Goal: Information Seeking & Learning: Learn about a topic

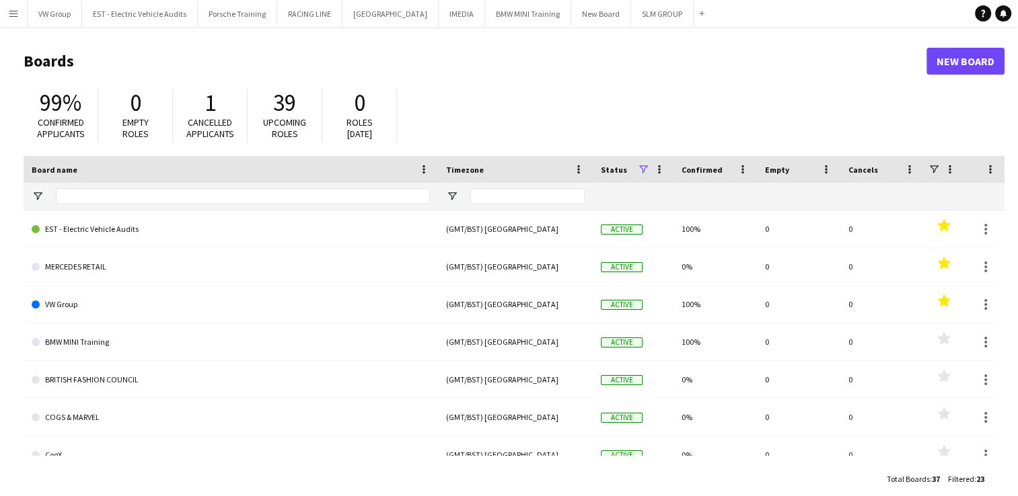
click at [11, 11] on app-icon "Menu" at bounding box center [13, 13] width 11 height 11
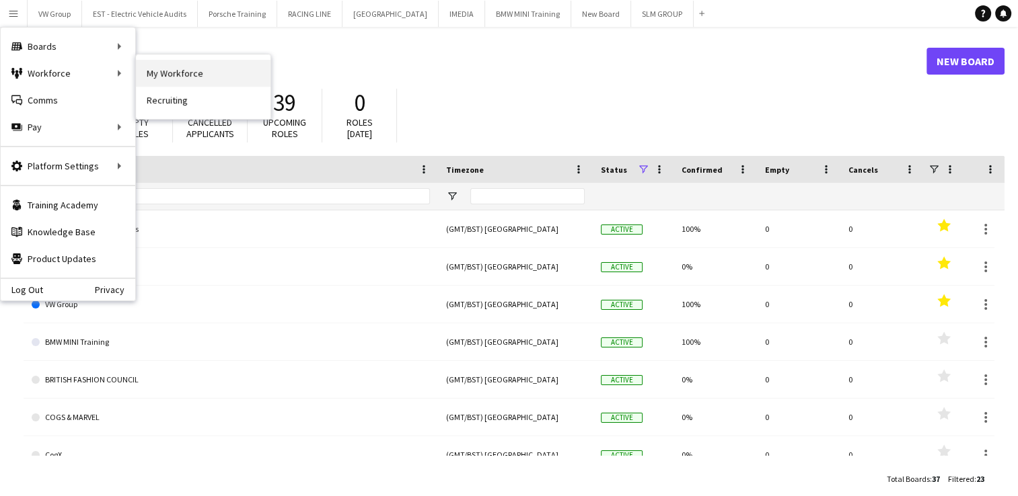
click at [157, 76] on link "My Workforce" at bounding box center [203, 73] width 135 height 27
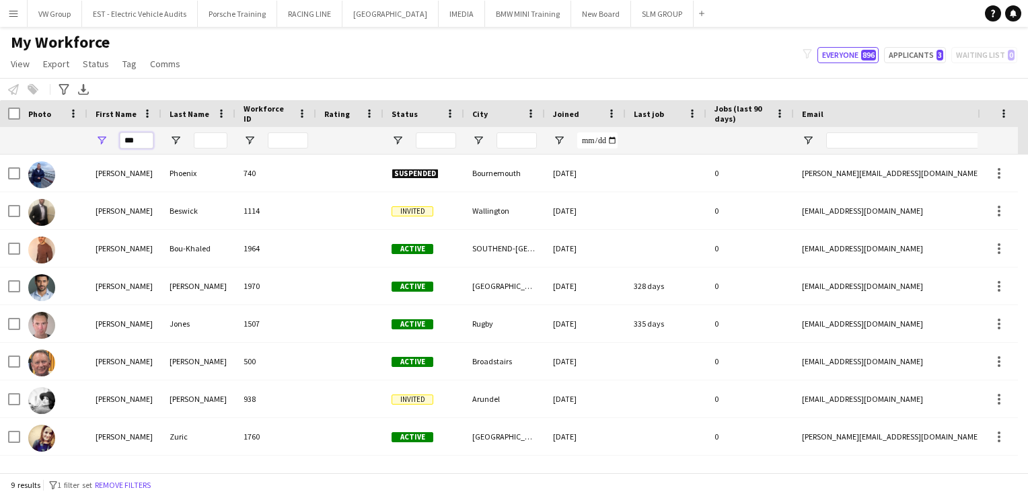
click at [136, 144] on input "***" at bounding box center [137, 141] width 34 height 16
type input "*"
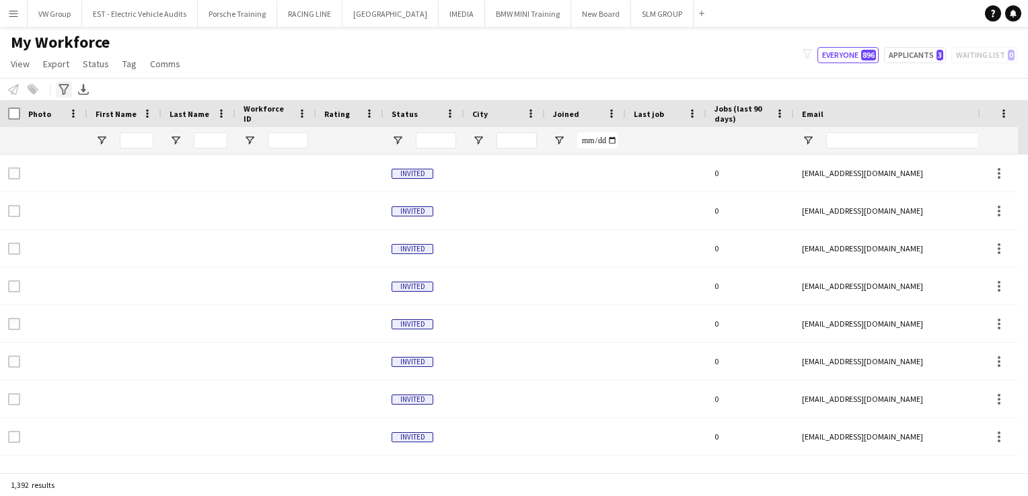
click at [65, 87] on icon "Advanced filters" at bounding box center [64, 89] width 11 height 11
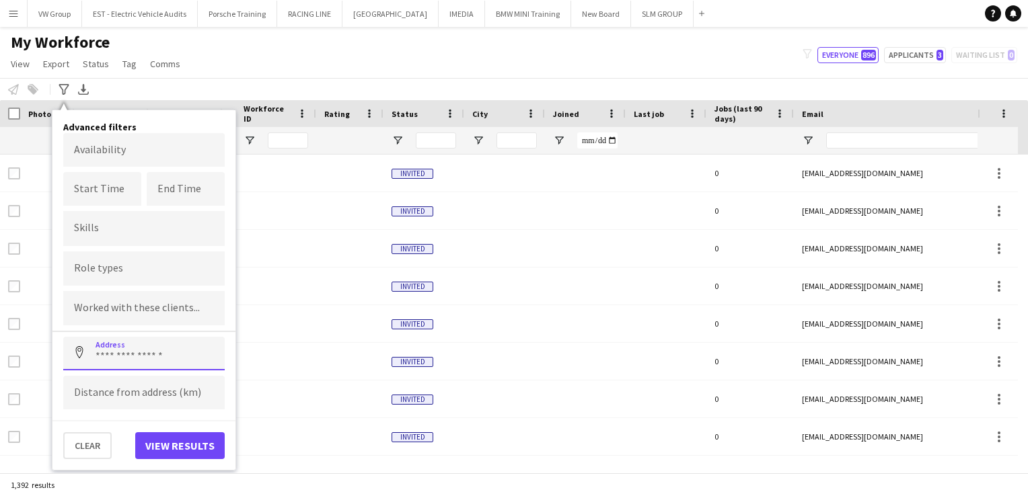
click at [110, 354] on input at bounding box center [143, 354] width 161 height 34
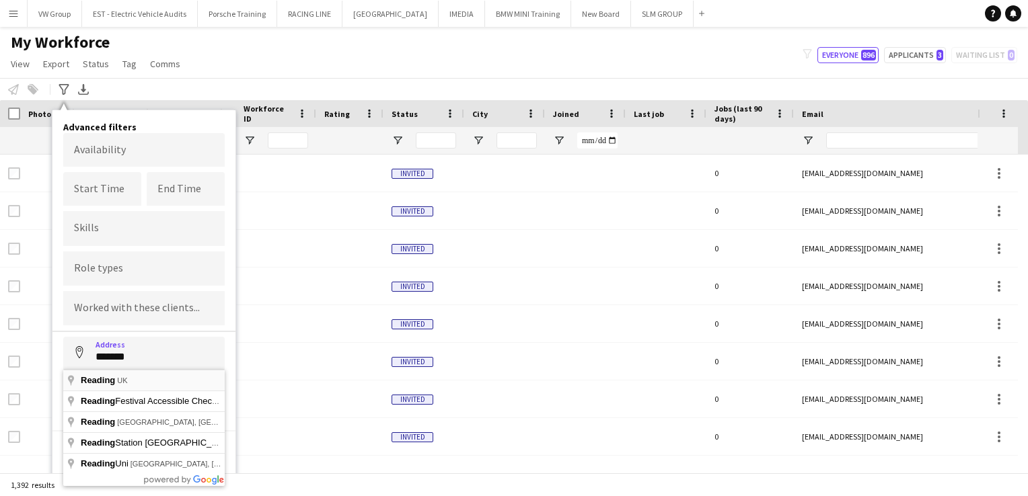
type input "**********"
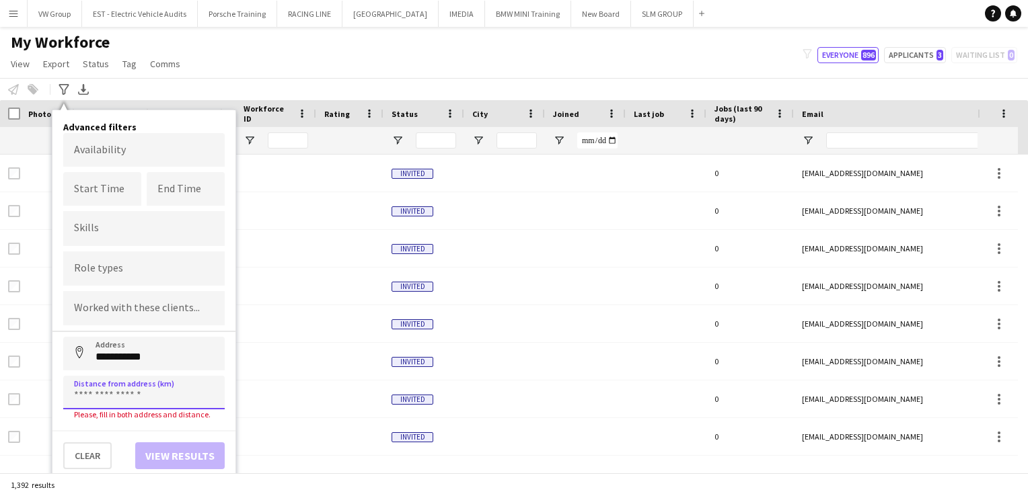
click at [102, 393] on input at bounding box center [143, 393] width 161 height 34
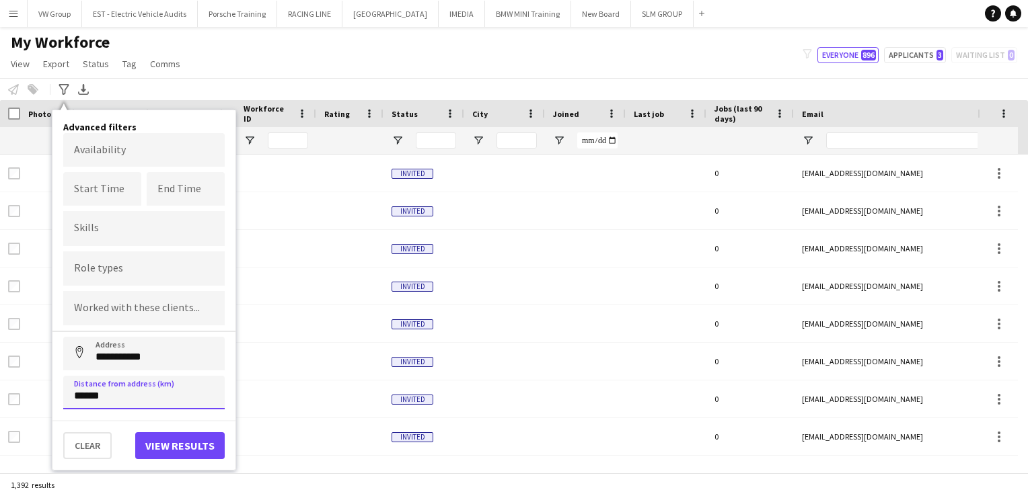
type input "******"
click at [183, 440] on button "View results" at bounding box center [179, 446] width 89 height 27
type input "**********"
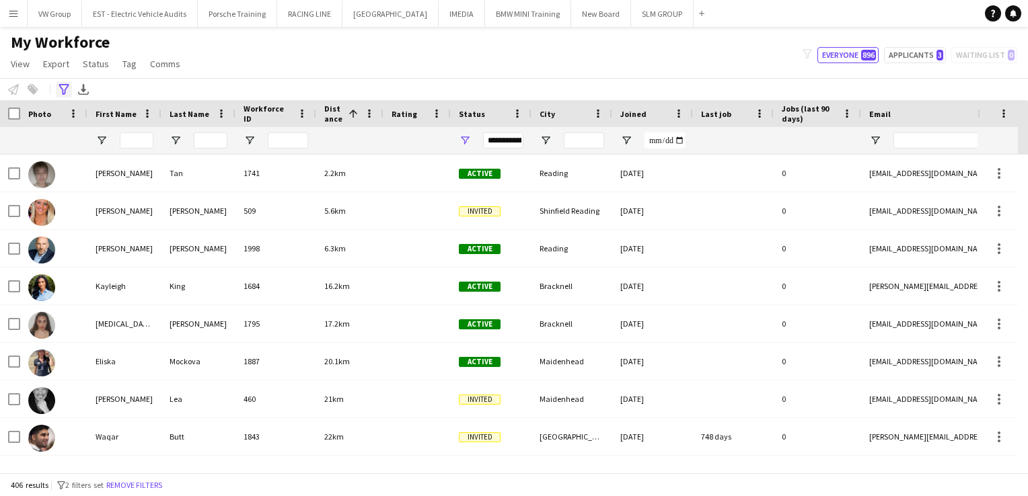
click at [62, 91] on icon "Advanced filters" at bounding box center [64, 89] width 11 height 11
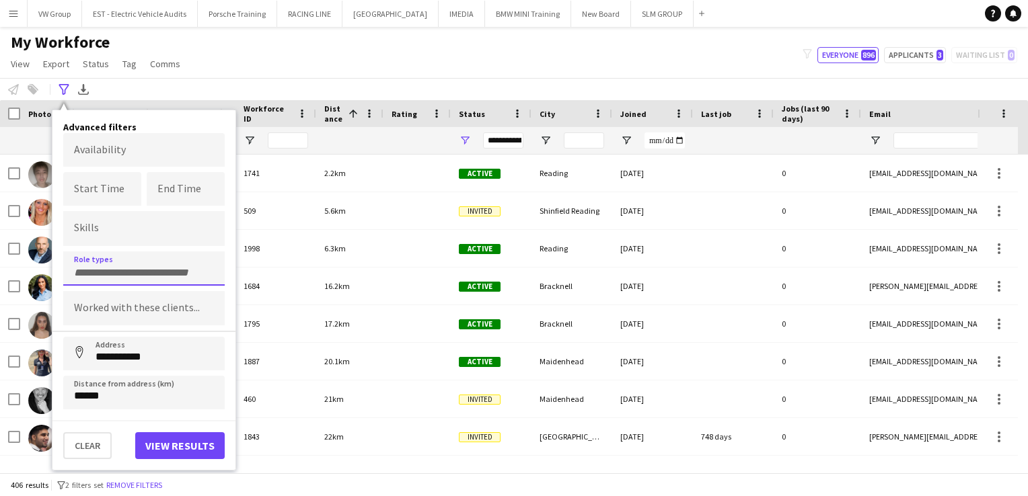
click at [87, 267] on input "Type to search role types..." at bounding box center [144, 273] width 140 height 12
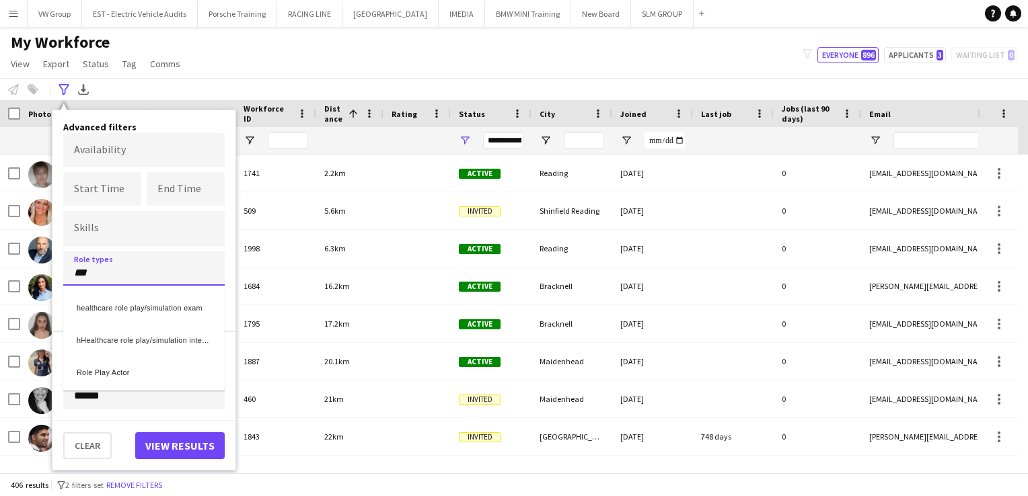
type input "***"
click at [91, 373] on div "Role Play Actor" at bounding box center [143, 371] width 161 height 32
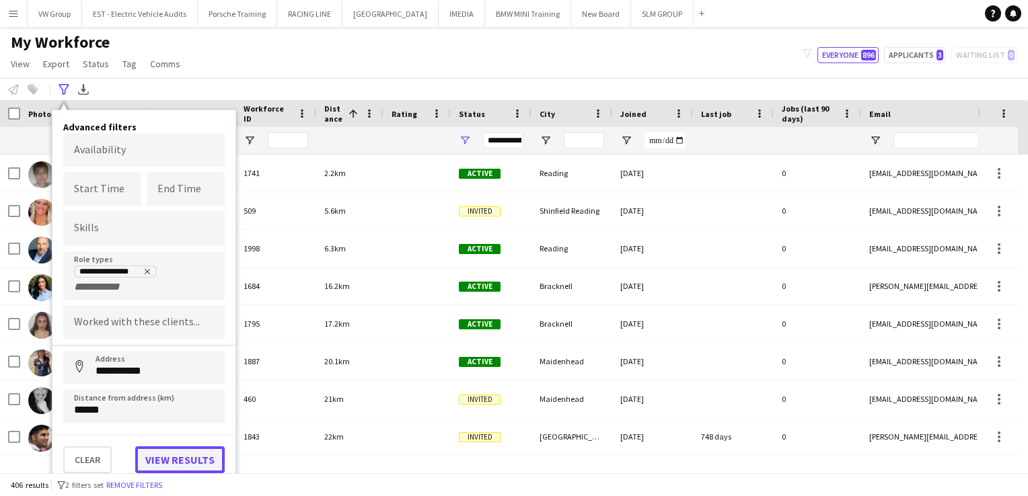
click at [170, 456] on button "View results" at bounding box center [179, 460] width 89 height 27
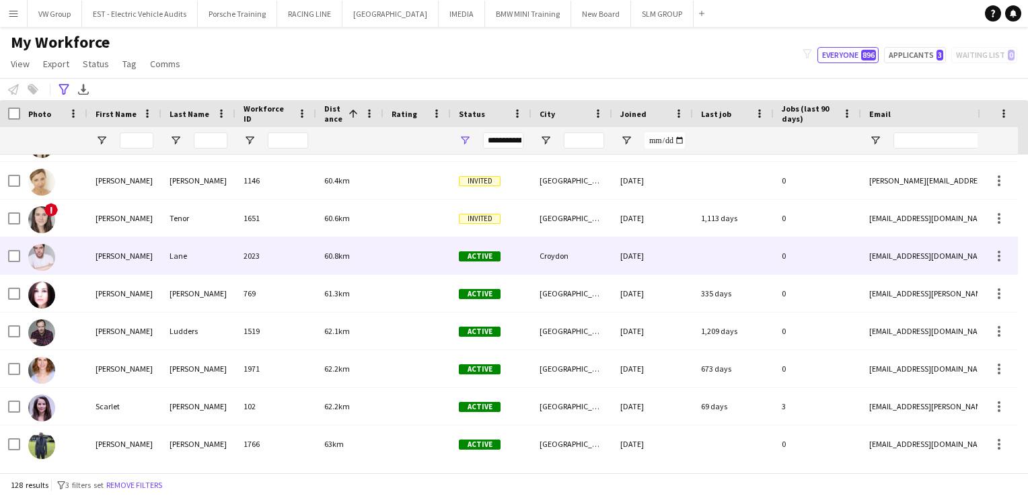
click at [643, 258] on div "[DATE]" at bounding box center [652, 255] width 81 height 37
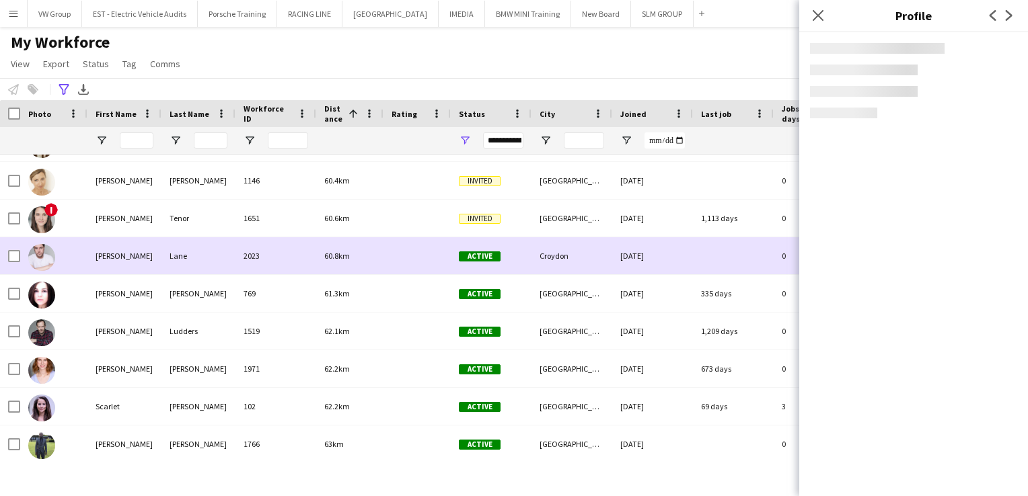
click at [643, 258] on div "[DATE]" at bounding box center [652, 255] width 81 height 37
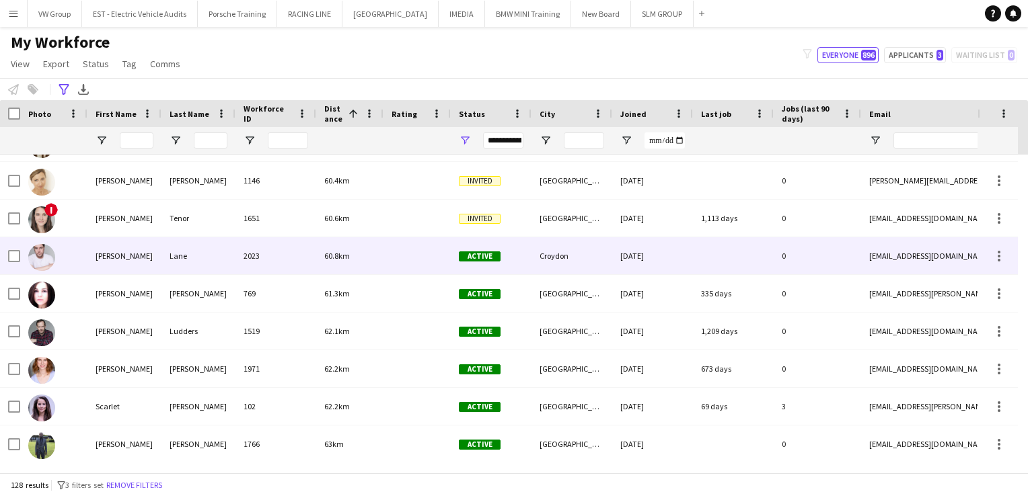
click at [643, 258] on div "[DATE]" at bounding box center [652, 255] width 81 height 37
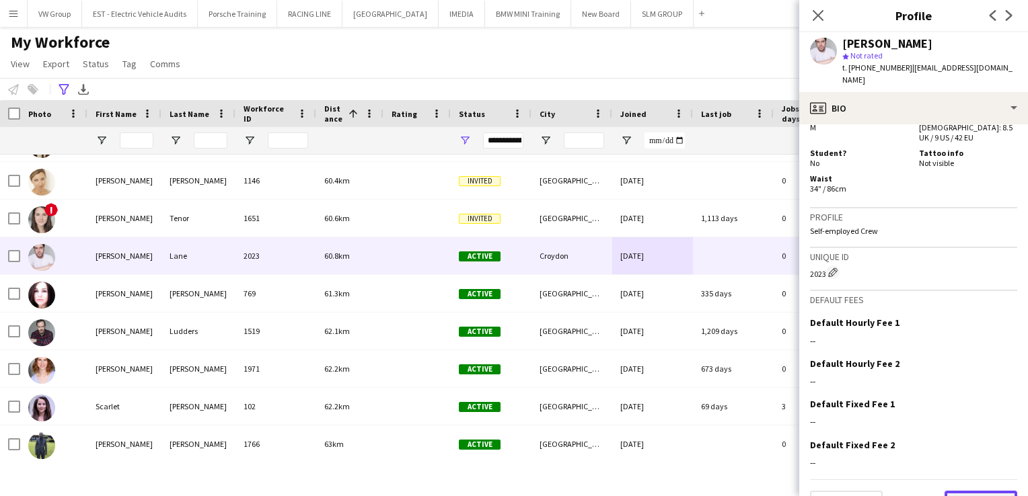
click at [974, 491] on button "Next" at bounding box center [980, 504] width 73 height 27
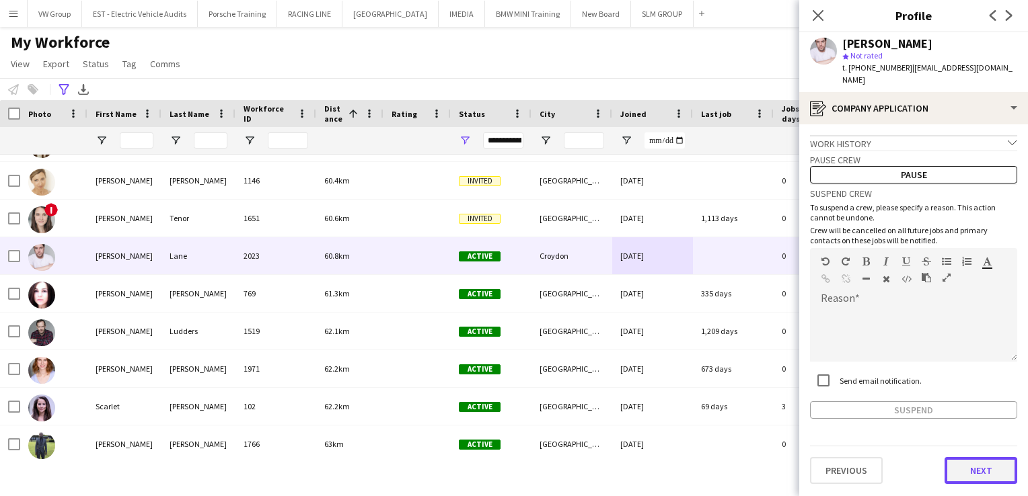
click at [973, 470] on button "Next" at bounding box center [980, 470] width 73 height 27
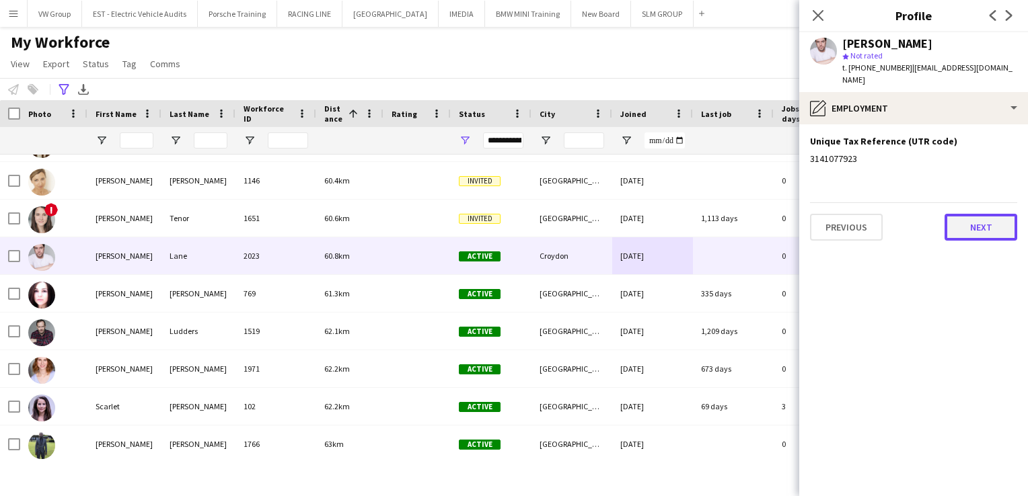
click at [989, 219] on button "Next" at bounding box center [980, 227] width 73 height 27
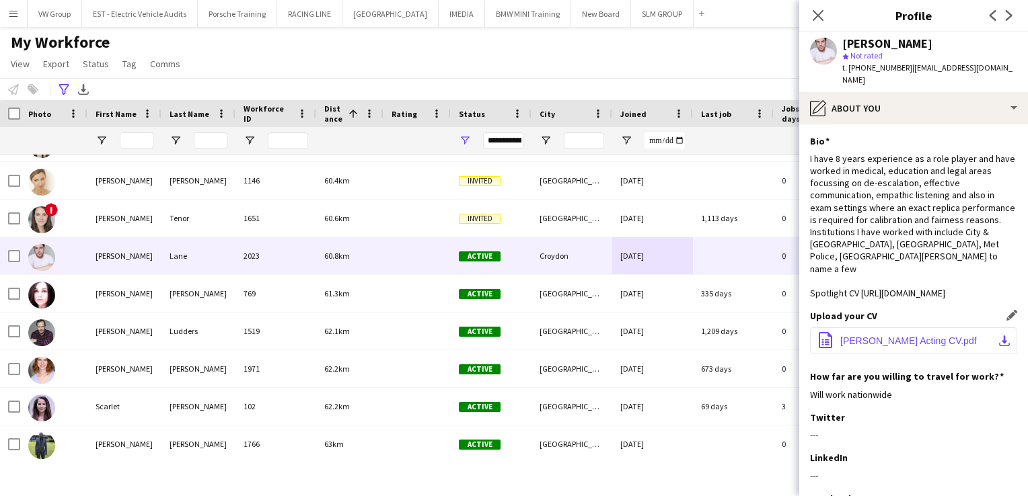
click at [963, 355] on button "office-file-sheet [PERSON_NAME] Acting CV.pdf download-bottom" at bounding box center [913, 341] width 207 height 27
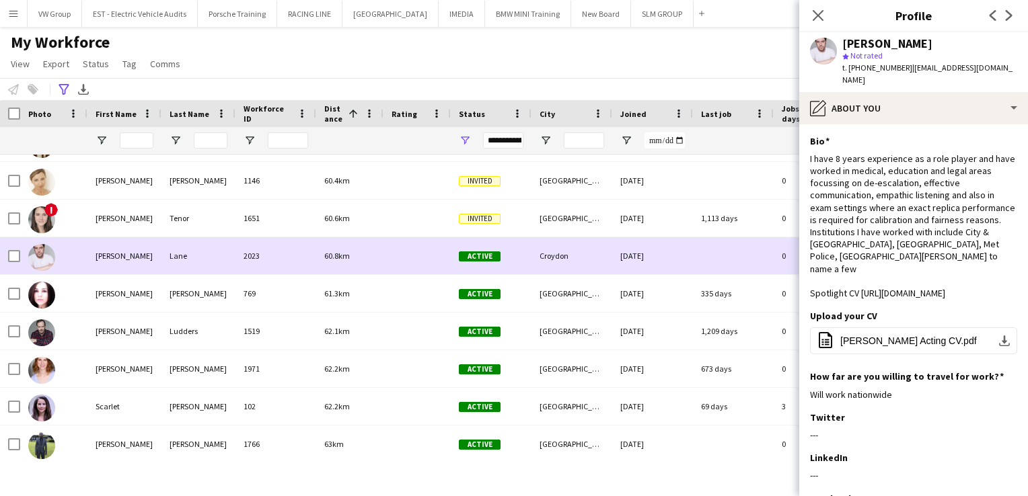
click at [186, 262] on div "Lane" at bounding box center [198, 255] width 74 height 37
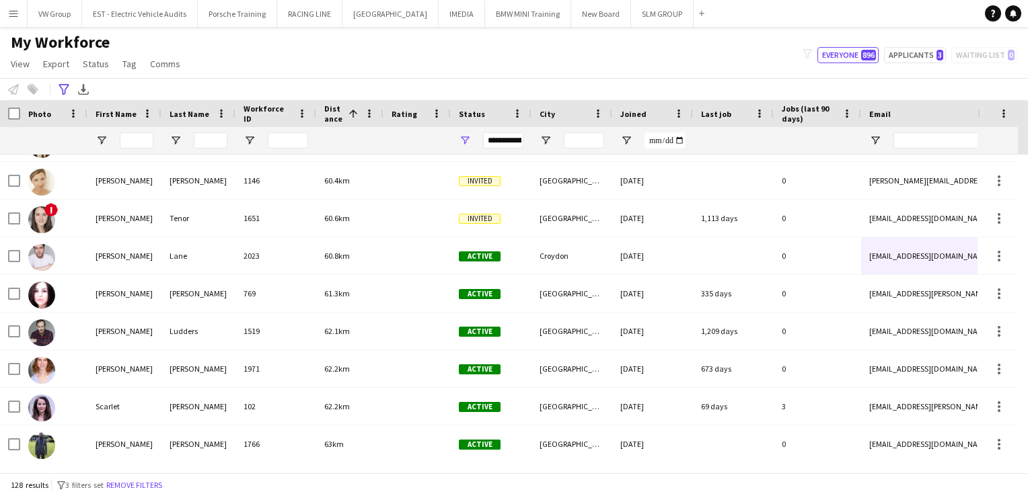
drag, startPoint x: 979, startPoint y: 258, endPoint x: 915, endPoint y: 256, distance: 64.6
click at [915, 254] on div "[PERSON_NAME] 414 64.4km Active [GEOGRAPHIC_DATA] [DATE] 14 days 6 [EMAIL_ADDRE…" at bounding box center [509, 309] width 1018 height 308
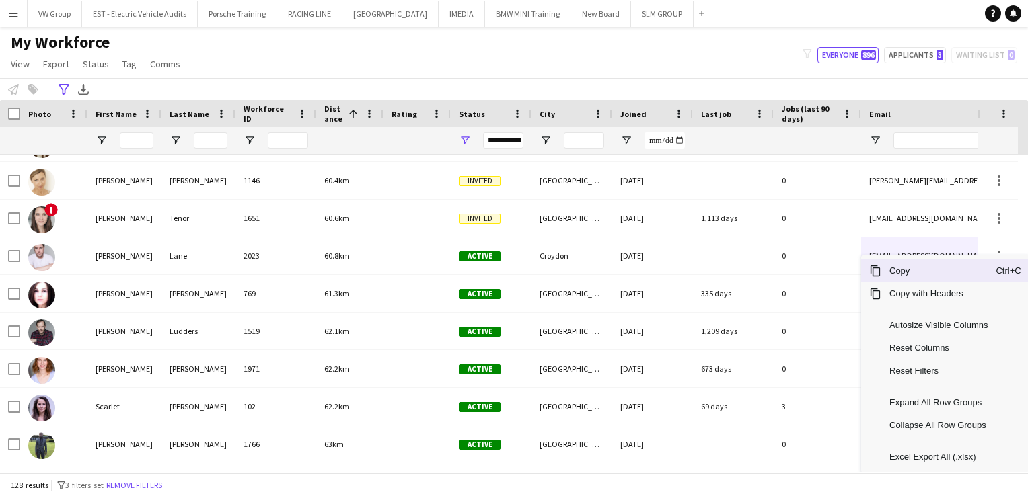
click at [913, 272] on span "Copy" at bounding box center [938, 271] width 114 height 23
